Goal: Information Seeking & Learning: Learn about a topic

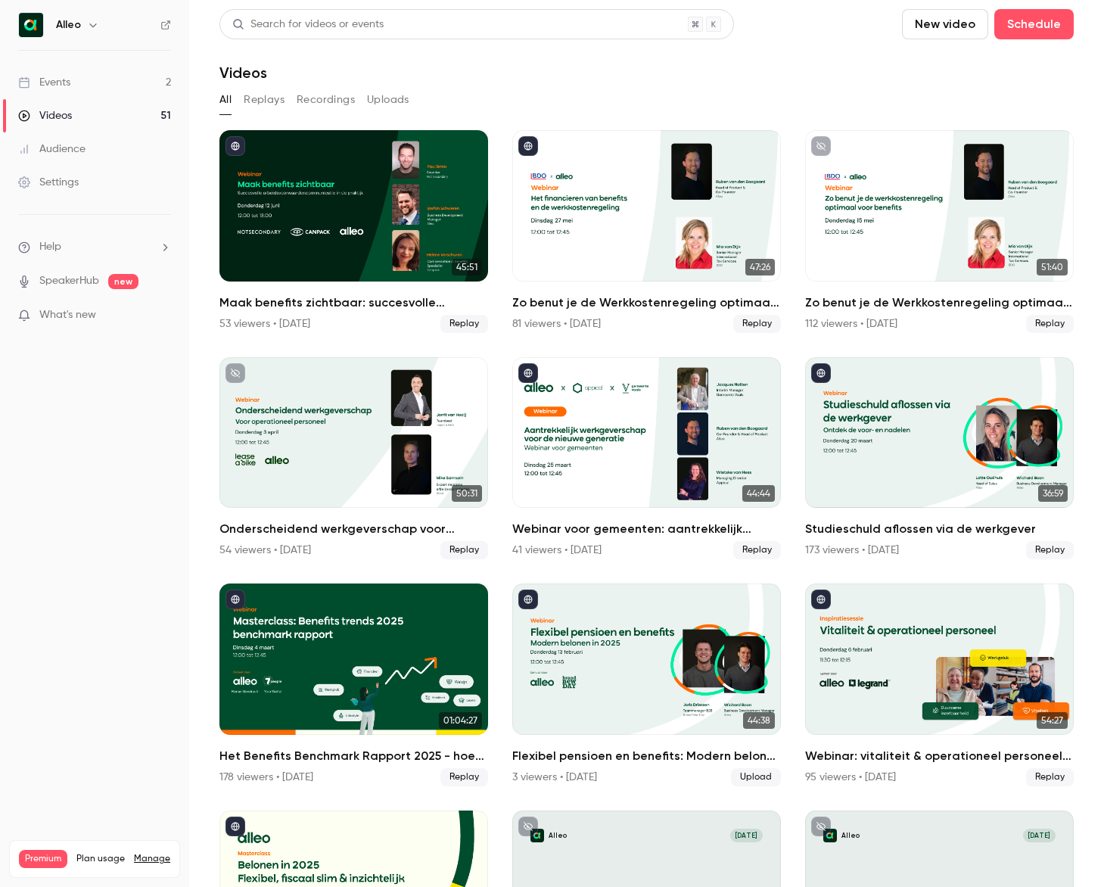
click at [117, 91] on link "Events 2" at bounding box center [94, 82] width 189 height 33
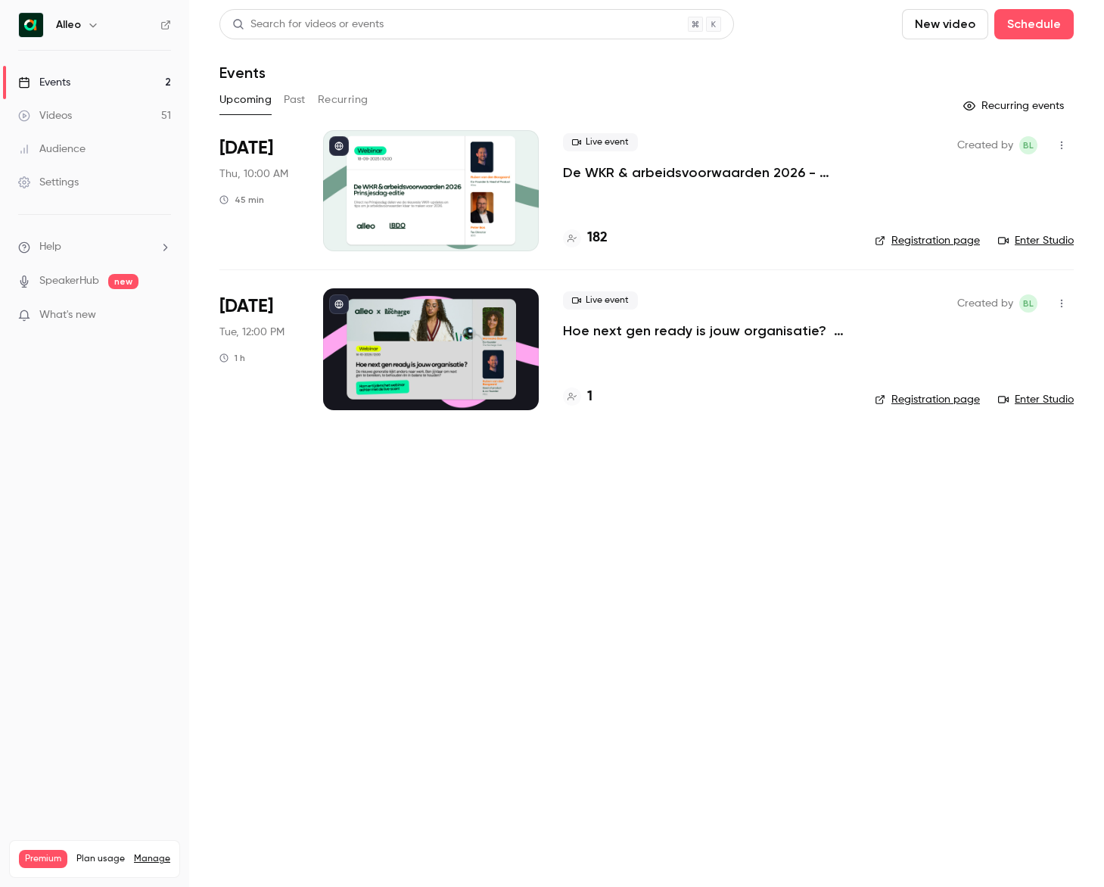
click at [623, 178] on p "De WKR & arbeidsvoorwaarden 2026 - [DATE] editie" at bounding box center [706, 172] width 287 height 18
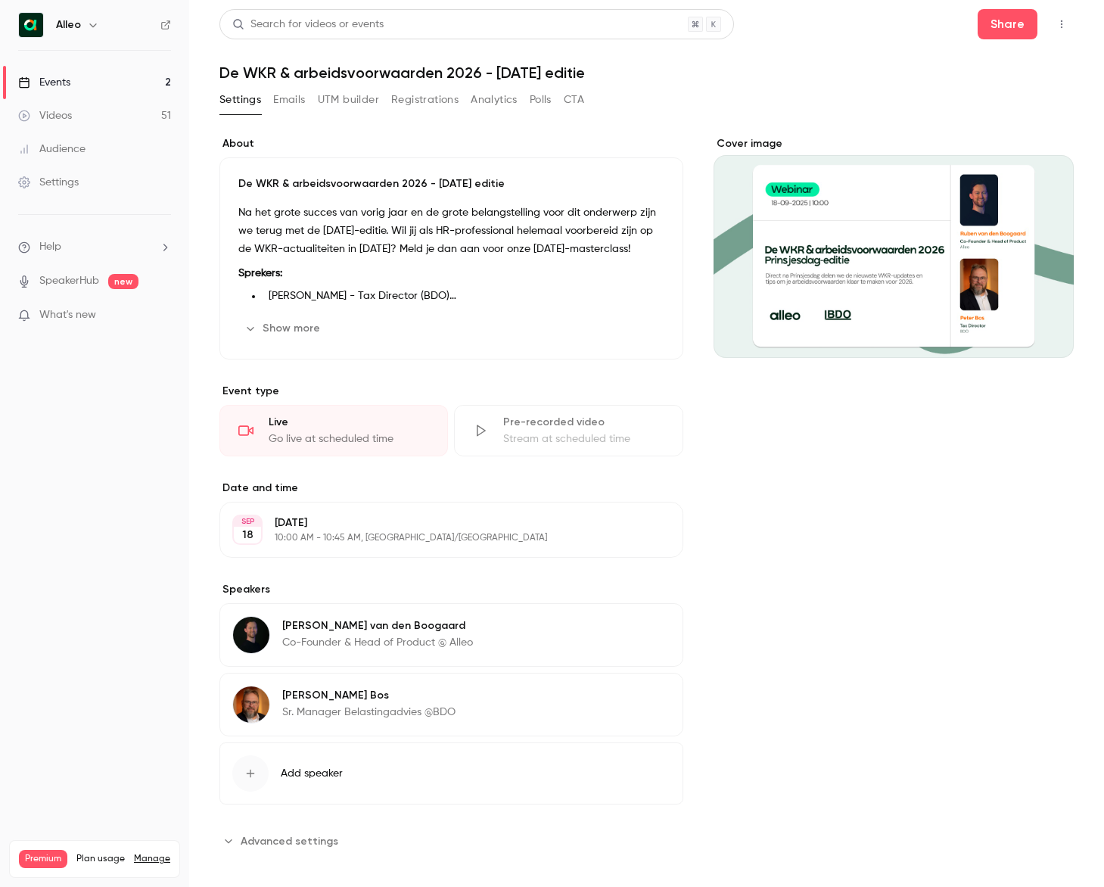
click at [461, 232] on p "Na het grote succes van vorig jaar en de grote belangstelling voor dit onderwer…" at bounding box center [451, 231] width 426 height 54
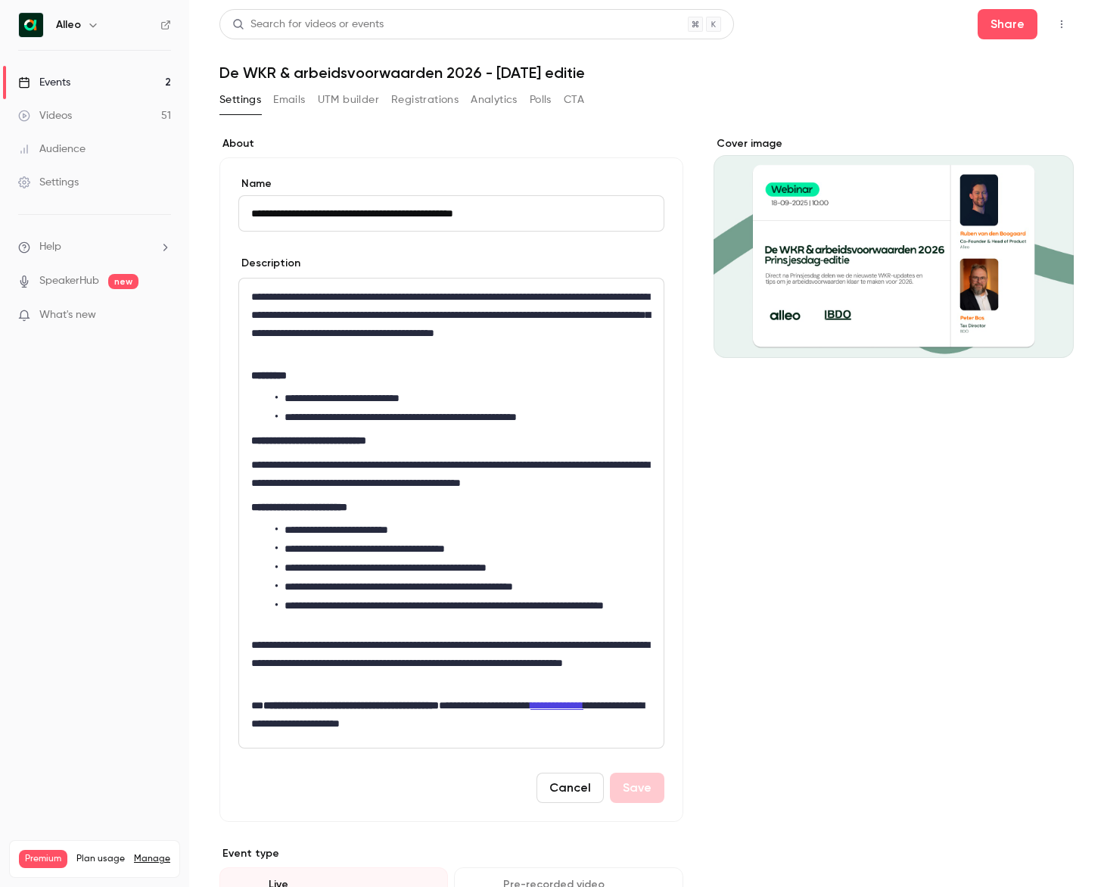
click at [724, 73] on h1 "De WKR & arbeidsvoorwaarden 2026 - [DATE] editie" at bounding box center [646, 73] width 854 height 18
click at [133, 77] on link "Events 2" at bounding box center [94, 82] width 189 height 33
